Goal: Information Seeking & Learning: Learn about a topic

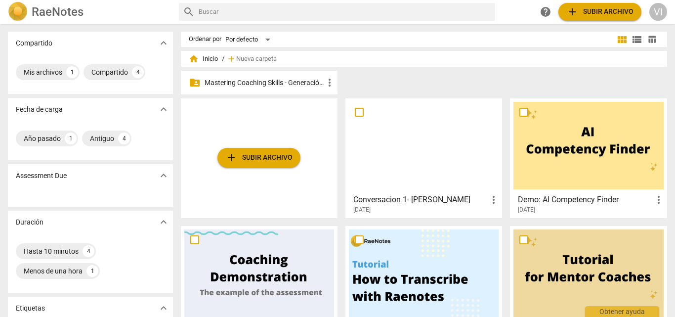
click at [300, 83] on p "Mastering Coaching Skills - Generación 31" at bounding box center [264, 83] width 119 height 10
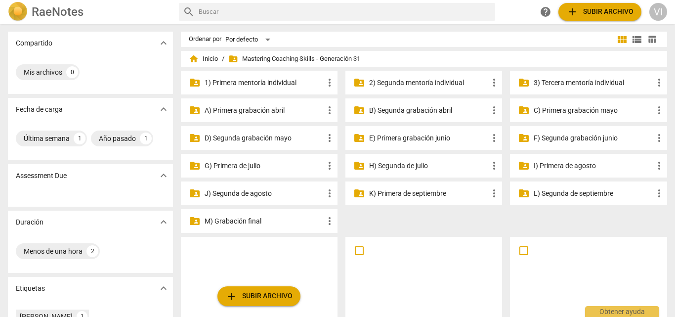
click at [569, 81] on p "3) Tercera mentoría individual" at bounding box center [593, 83] width 119 height 10
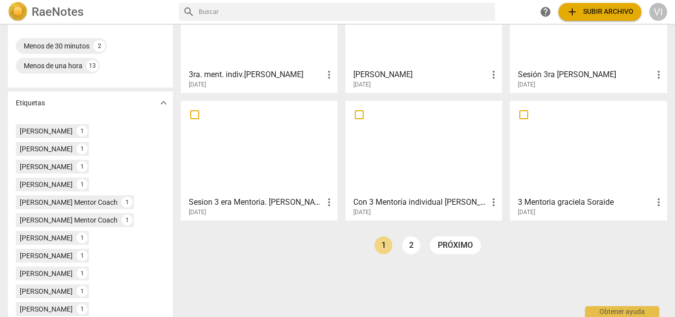
scroll to position [227, 0]
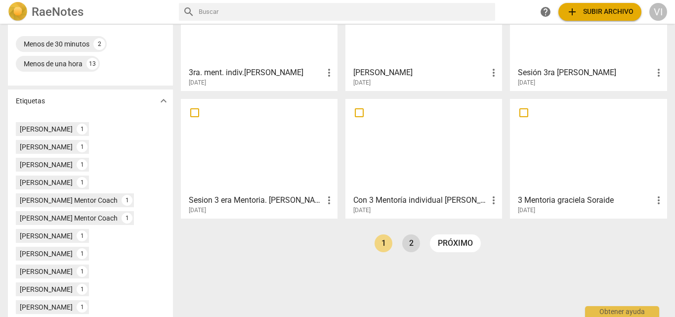
click at [408, 242] on link "2" at bounding box center [411, 243] width 18 height 18
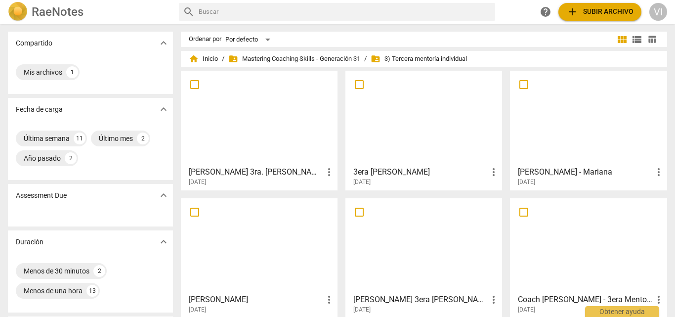
click at [412, 236] on div at bounding box center [424, 245] width 150 height 87
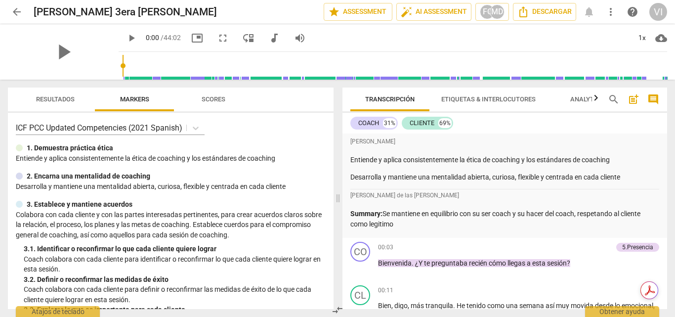
drag, startPoint x: 668, startPoint y: 136, endPoint x: 665, endPoint y: 157, distance: 21.0
click at [665, 157] on div "Transcripción Etiquetas & Interlocutores Analytics search post_add comment COAC…" at bounding box center [507, 198] width 337 height 237
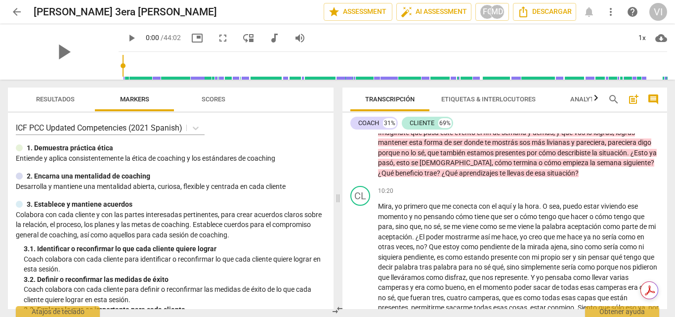
scroll to position [1228, 0]
